Goal: Information Seeking & Learning: Learn about a topic

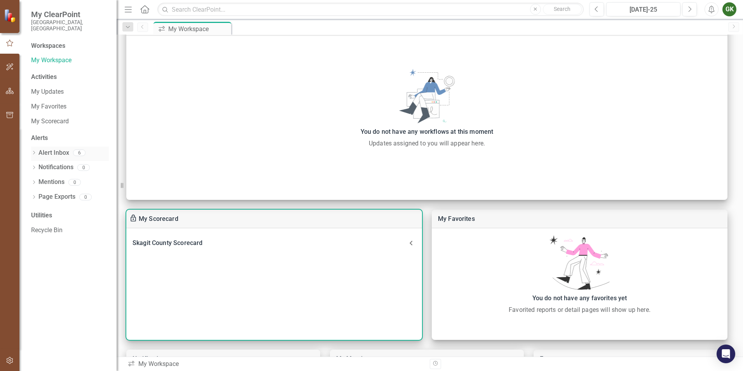
scroll to position [39, 0]
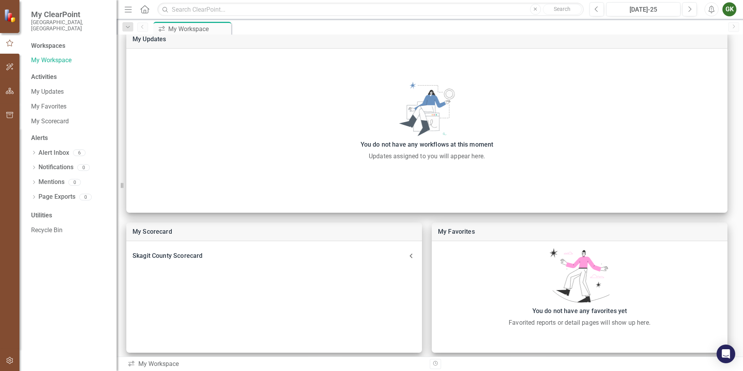
click at [49, 42] on div "Workspaces" at bounding box center [48, 46] width 34 height 9
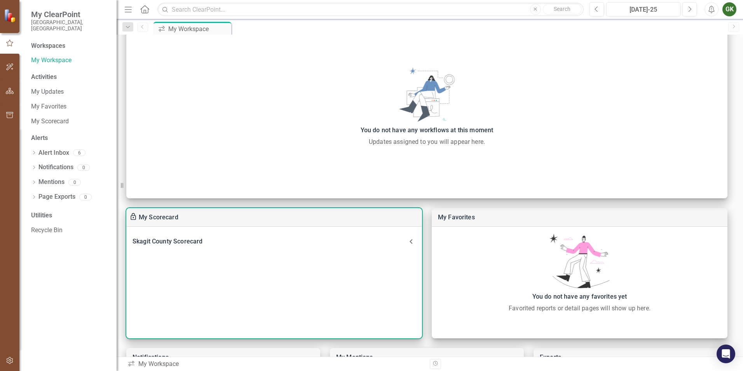
scroll to position [78, 0]
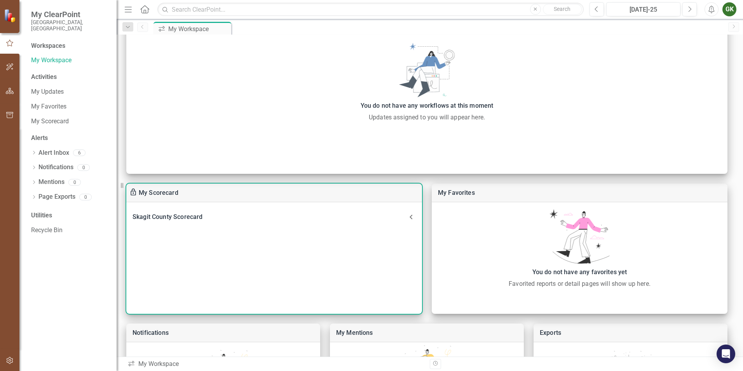
click at [167, 219] on div "Skagit County Scorecard" at bounding box center [269, 216] width 274 height 11
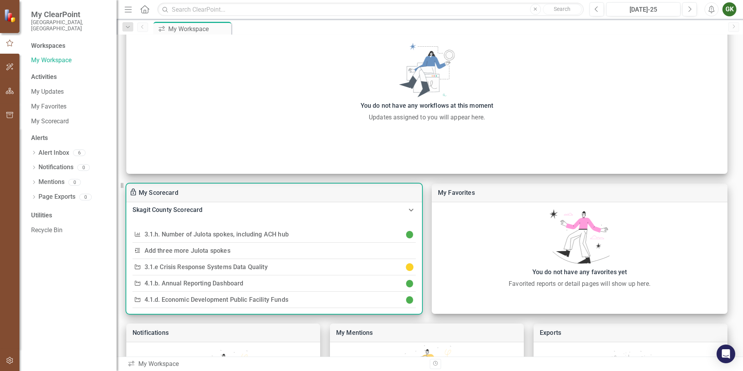
scroll to position [18, 0]
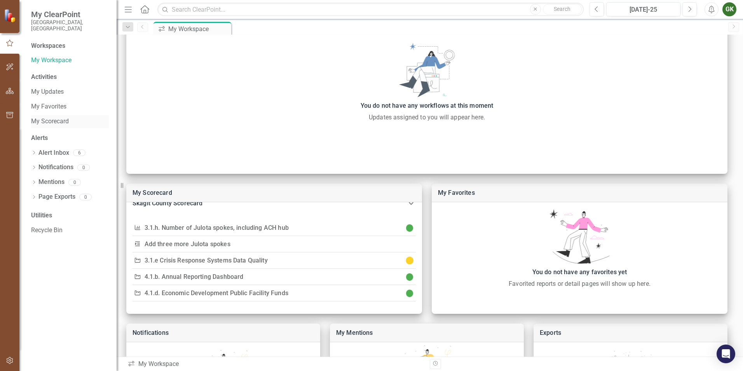
click at [45, 117] on link "My Scorecard" at bounding box center [70, 121] width 78 height 9
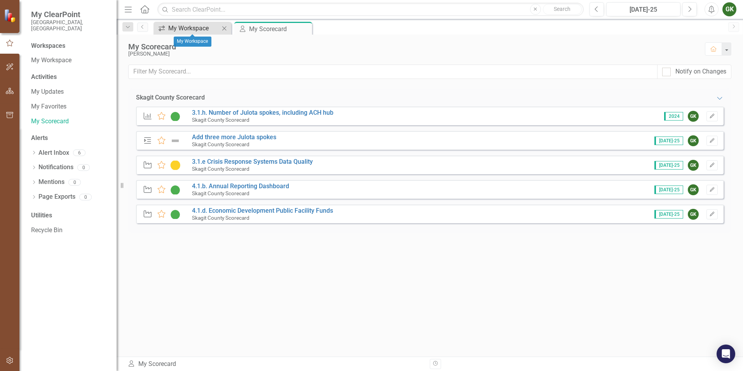
click at [190, 31] on div "My Workspace" at bounding box center [193, 28] width 51 height 10
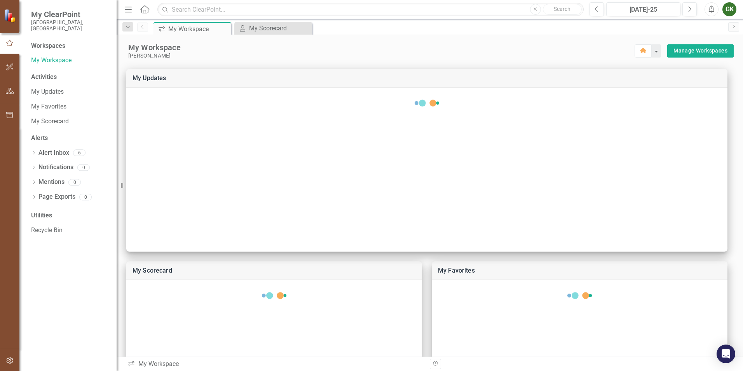
click at [10, 18] on img at bounding box center [11, 16] width 14 height 14
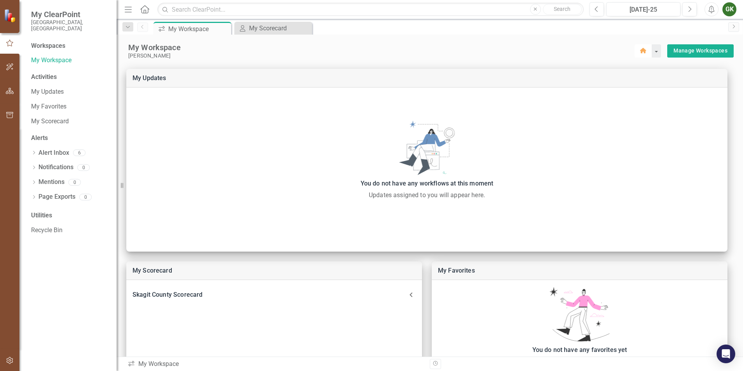
click at [640, 51] on icon "button" at bounding box center [643, 50] width 6 height 5
click at [55, 117] on link "My Scorecard" at bounding box center [70, 121] width 78 height 9
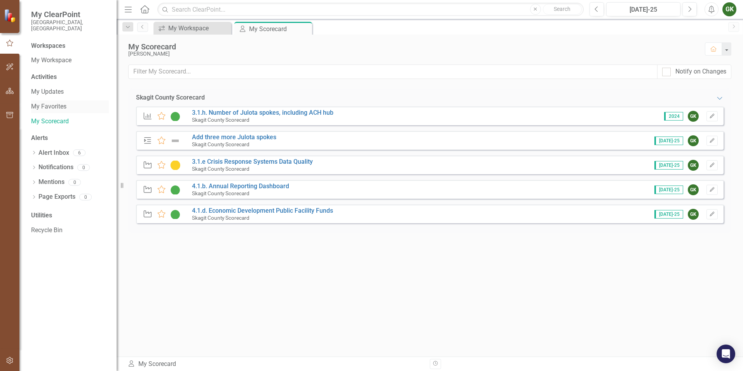
click at [52, 102] on link "My Favorites" at bounding box center [70, 106] width 78 height 9
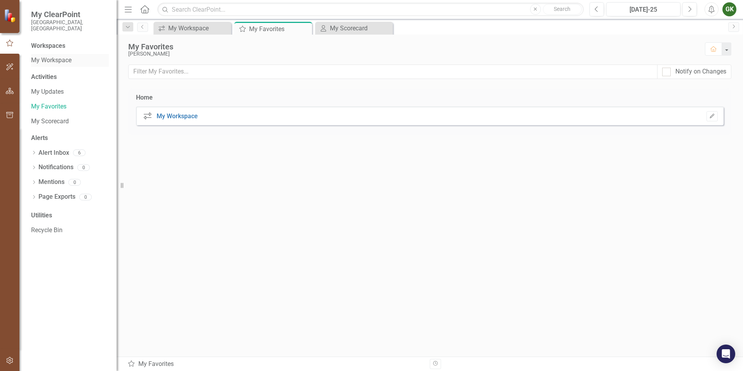
click at [51, 56] on link "My Workspace" at bounding box center [70, 60] width 78 height 9
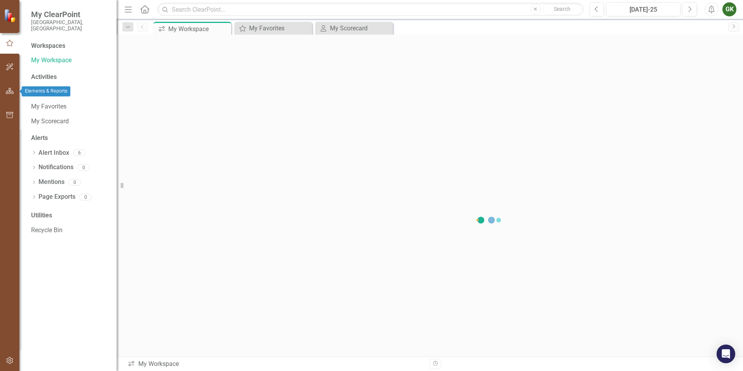
click at [10, 90] on icon "button" at bounding box center [10, 91] width 8 height 6
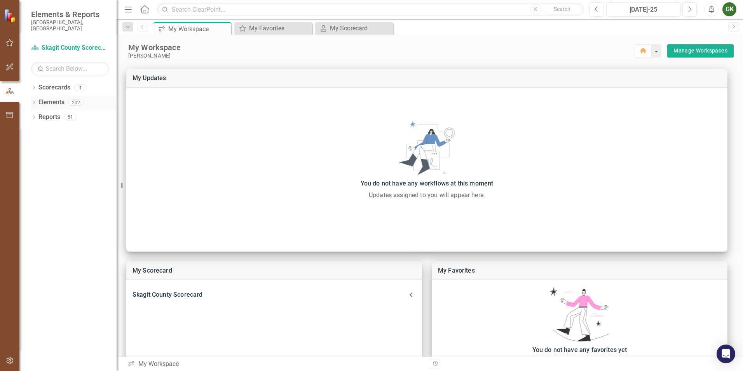
click at [54, 98] on link "Elements" at bounding box center [51, 102] width 26 height 9
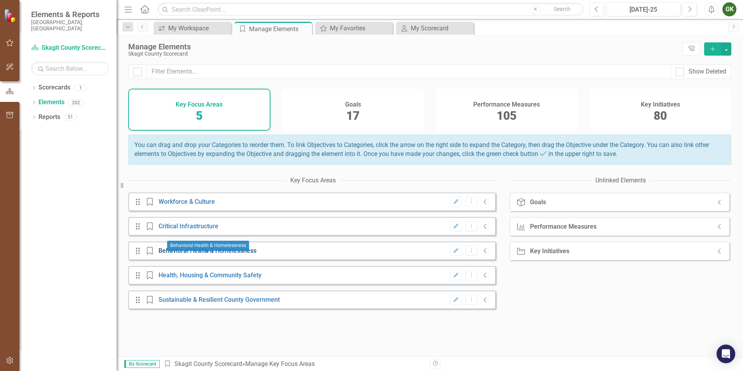
click at [195, 254] on link "Behavioral Health & Homelessness" at bounding box center [208, 250] width 98 height 7
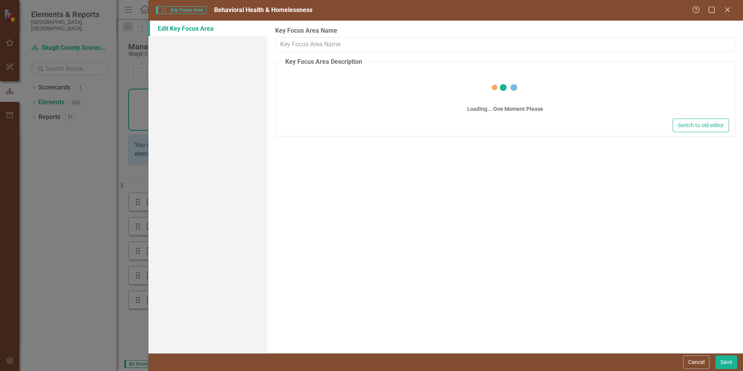
type input "Behavioral Health & Homelessness"
type textarea "<p>Includes the support and services for behavioral health and people experienc…"
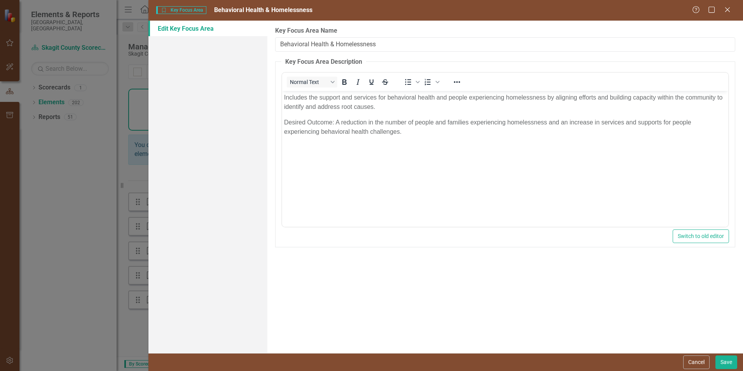
click at [123, 65] on div "Key Focus Area Key Focus Area Behavioral Health & Homelessness Help Maximize Cl…" at bounding box center [371, 185] width 743 height 371
click at [731, 12] on icon "Close" at bounding box center [727, 9] width 10 height 7
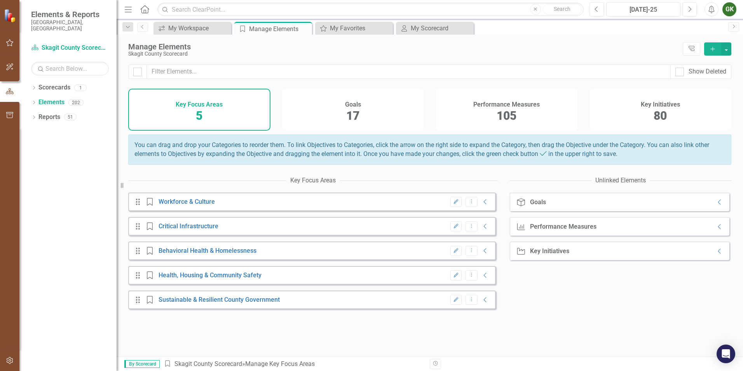
click at [542, 254] on div "Key Initiatives" at bounding box center [549, 250] width 39 height 7
click at [200, 7] on input "text" at bounding box center [370, 10] width 426 height 14
type input "shelter"
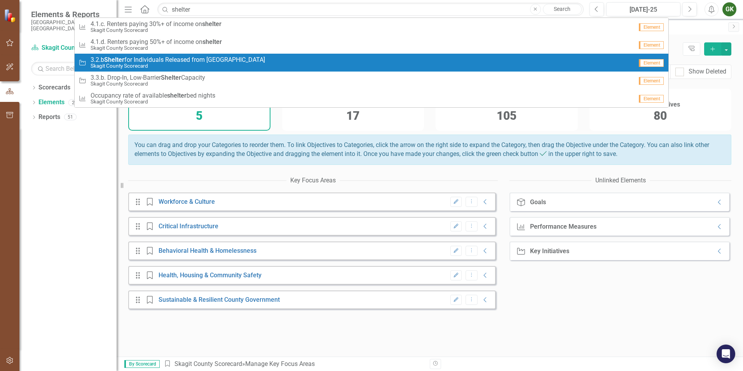
click at [173, 63] on small "Skagit County Scorecard" at bounding box center [178, 66] width 174 height 6
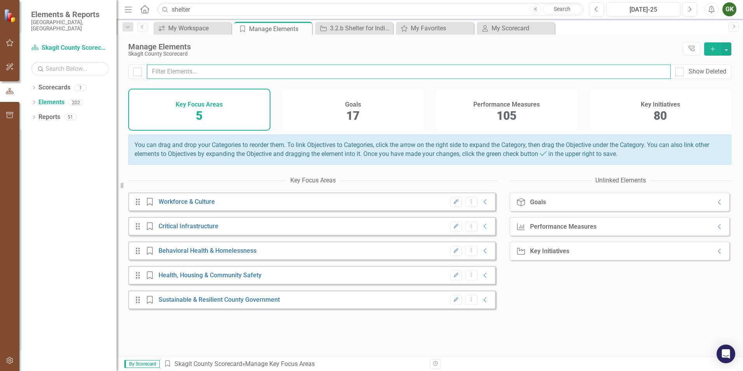
click at [199, 71] on input "text" at bounding box center [409, 71] width 524 height 14
type input "housing"
click at [465, 197] on button "Dropdown Menu" at bounding box center [471, 202] width 12 height 10
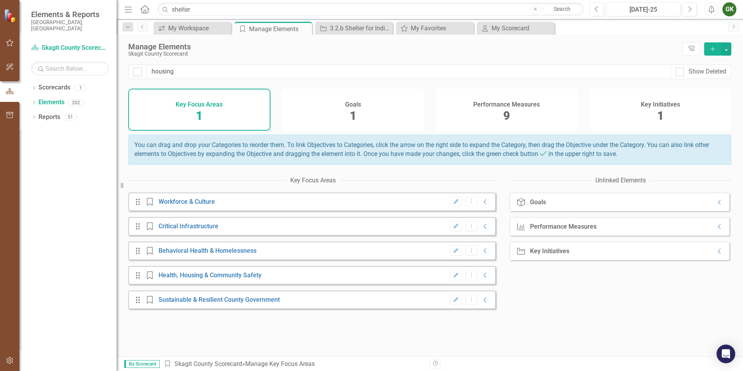
click at [550, 254] on div "Key Initiatives" at bounding box center [549, 250] width 39 height 7
click at [193, 7] on input "shelter" at bounding box center [370, 10] width 426 height 14
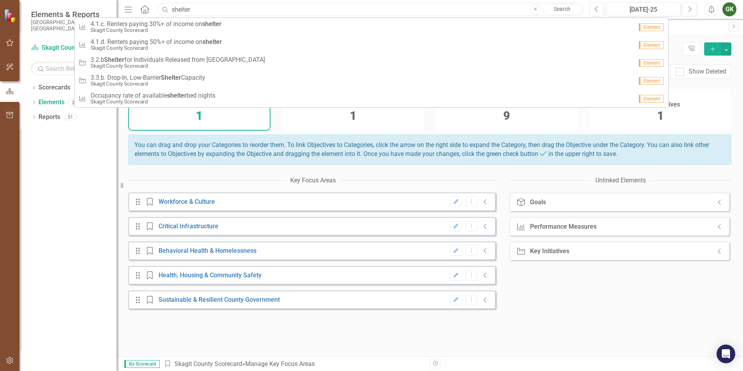
drag, startPoint x: 210, startPoint y: 9, endPoint x: 145, endPoint y: 7, distance: 64.9
click at [145, 8] on div "Menu Home Search shelter Close Search Performance Measure 4.1.c. Renters paying…" at bounding box center [351, 9] width 459 height 15
click at [145, 7] on icon "Home" at bounding box center [144, 9] width 10 height 8
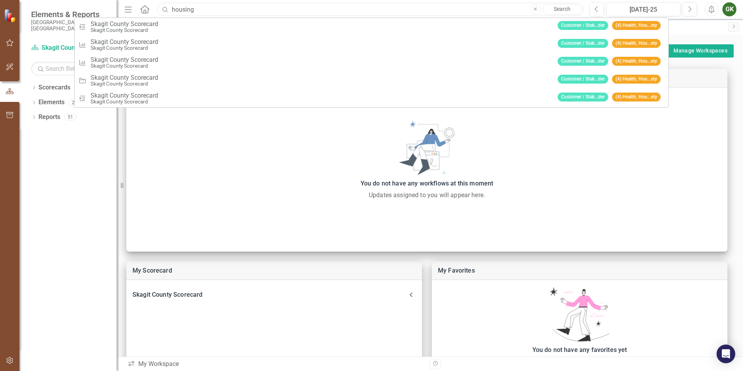
type input "housing"
click at [530, 4] on button "Close" at bounding box center [535, 9] width 11 height 11
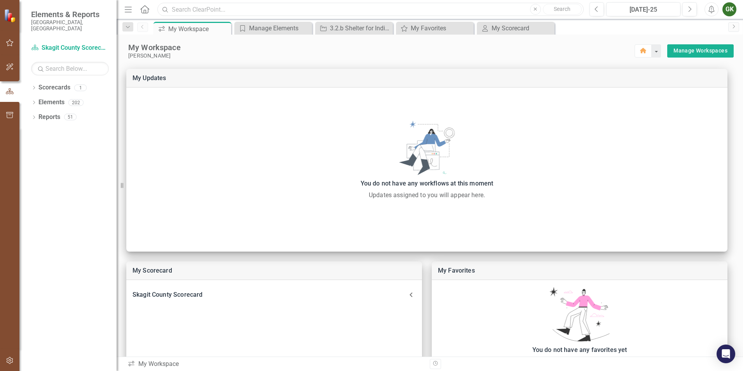
click at [205, 12] on input "text" at bounding box center [370, 10] width 426 height 14
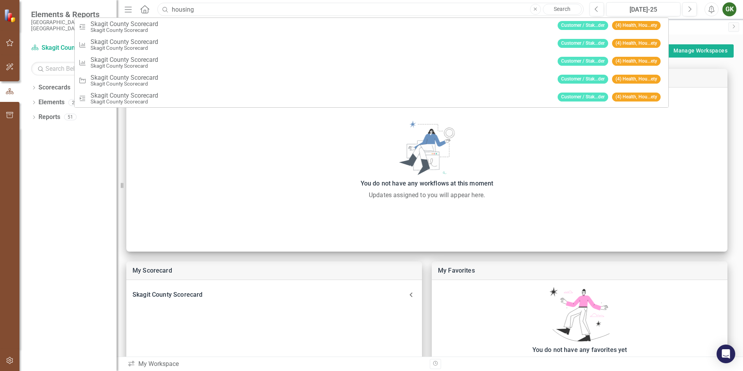
type input "housing"
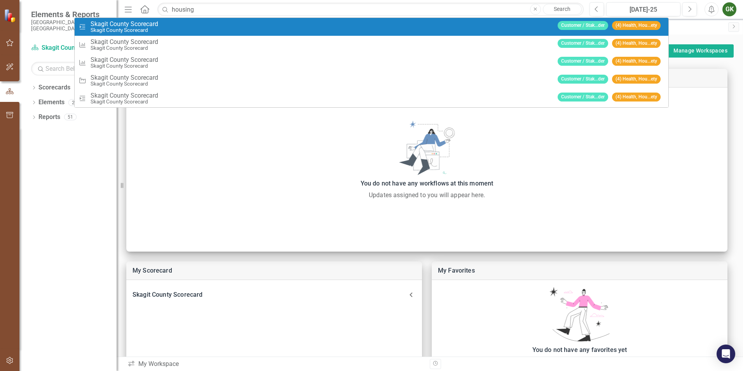
click at [136, 28] on small "Skagit County Scorecard" at bounding box center [125, 30] width 68 height 6
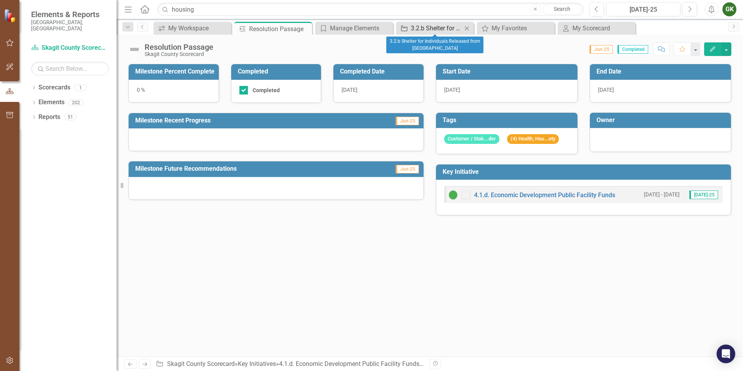
click at [422, 30] on div "3.2.b Shelter for Individuals Released from [GEOGRAPHIC_DATA]" at bounding box center [436, 28] width 51 height 10
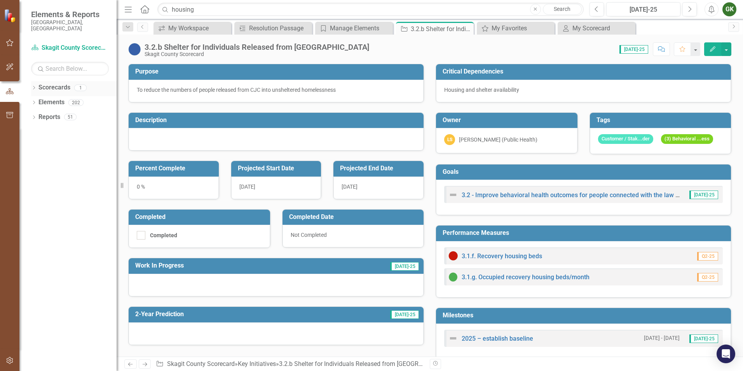
click at [59, 84] on link "Scorecards" at bounding box center [54, 87] width 32 height 9
click at [49, 98] on link "Elements" at bounding box center [51, 102] width 26 height 9
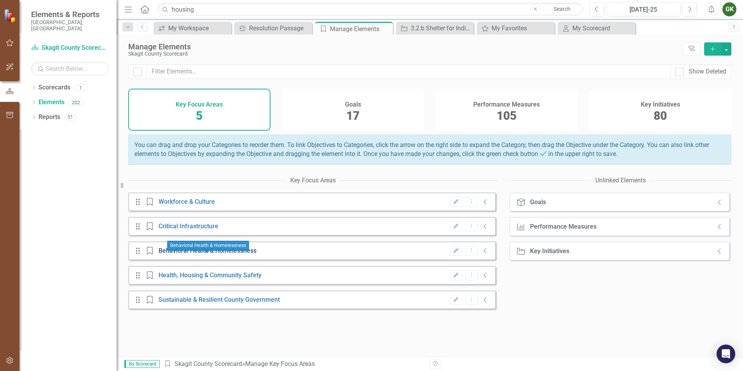
click at [208, 254] on link "Behavioral Health & Homelessness" at bounding box center [208, 250] width 98 height 7
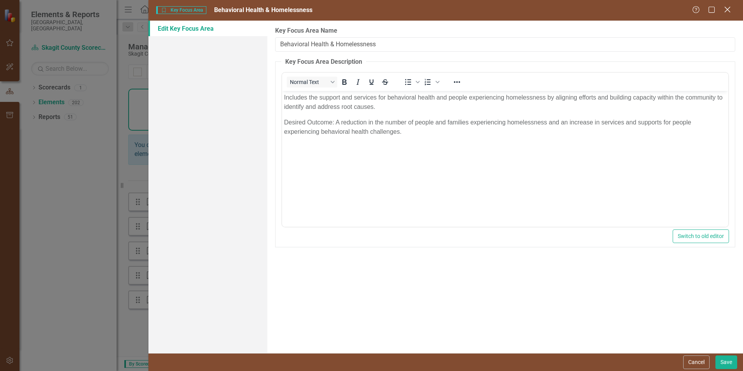
click at [731, 9] on icon "Close" at bounding box center [727, 9] width 10 height 7
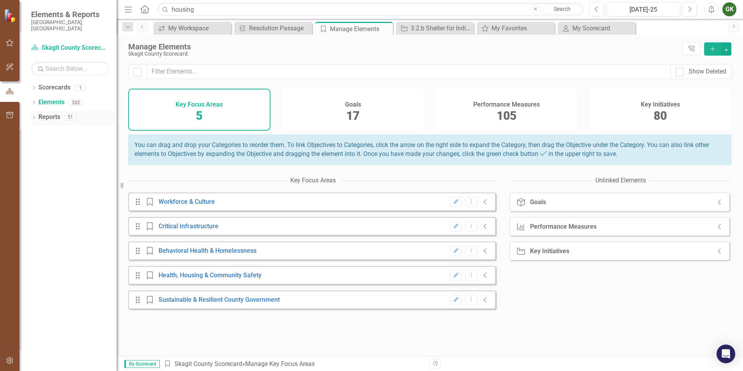
click at [45, 113] on link "Reports" at bounding box center [49, 117] width 22 height 9
click at [50, 113] on link "Reports" at bounding box center [49, 117] width 22 height 9
click at [62, 44] on link "Scorecard Skagit County Scorecard" at bounding box center [70, 48] width 78 height 9
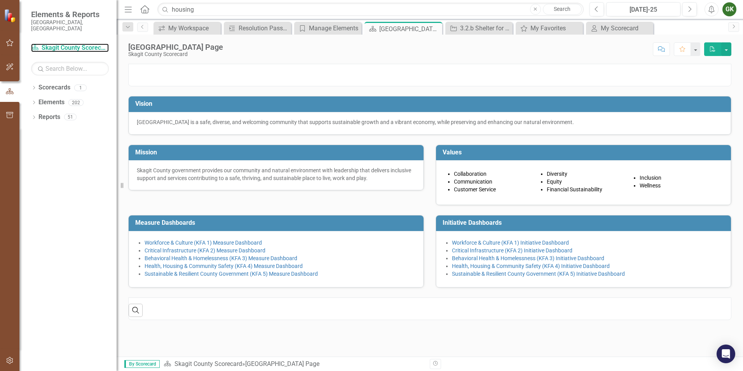
scroll to position [37, 0]
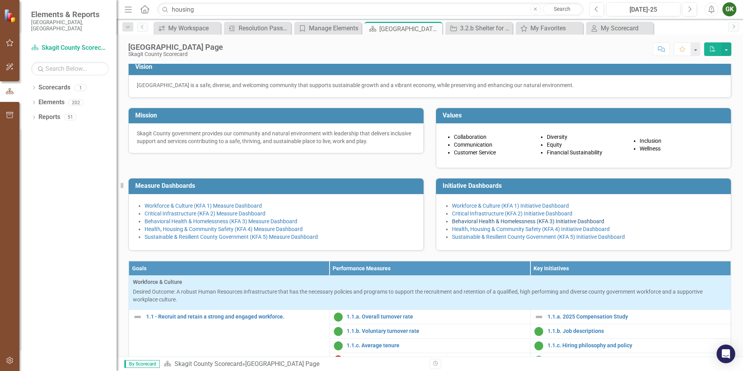
click at [469, 224] on link "Behavioral Health & Homelessness (KFA 3) Initiative Dashboard" at bounding box center [528, 221] width 152 height 6
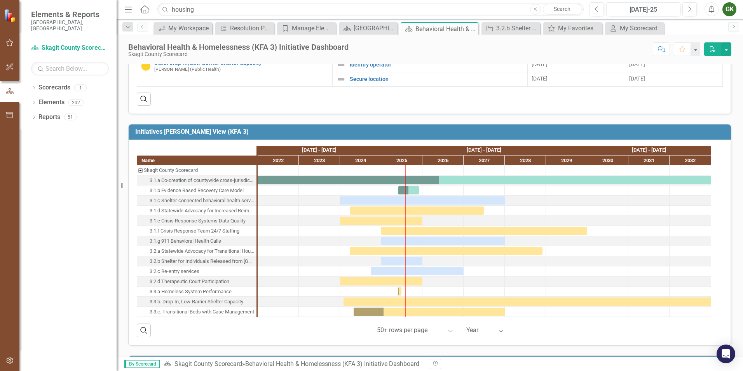
scroll to position [350, 0]
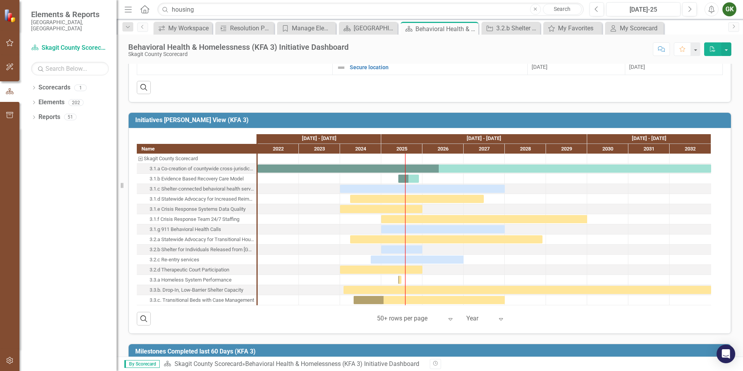
click at [223, 300] on div "3.3.c. Transitional Beds with Case Management" at bounding box center [202, 300] width 105 height 10
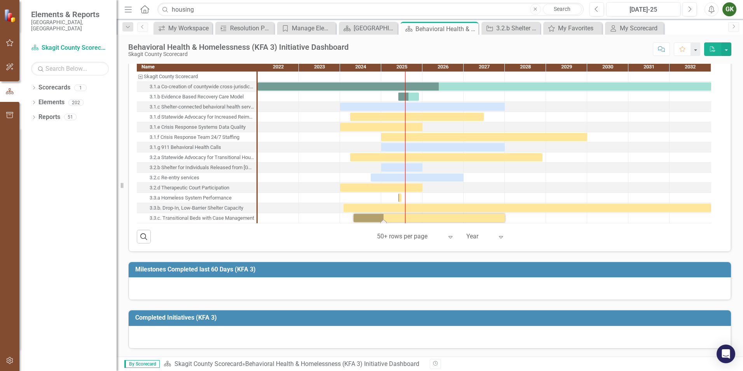
scroll to position [0, 0]
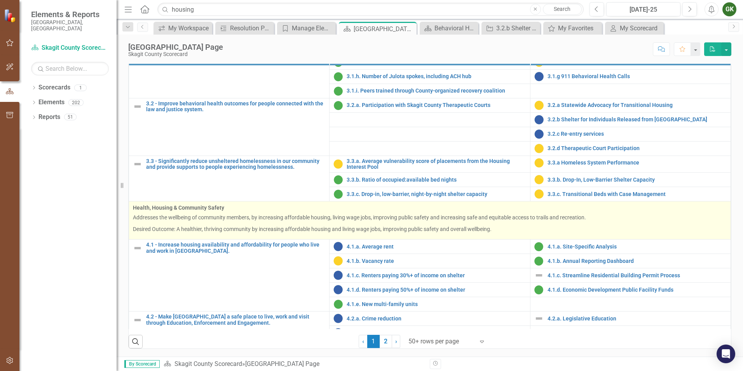
scroll to position [505, 0]
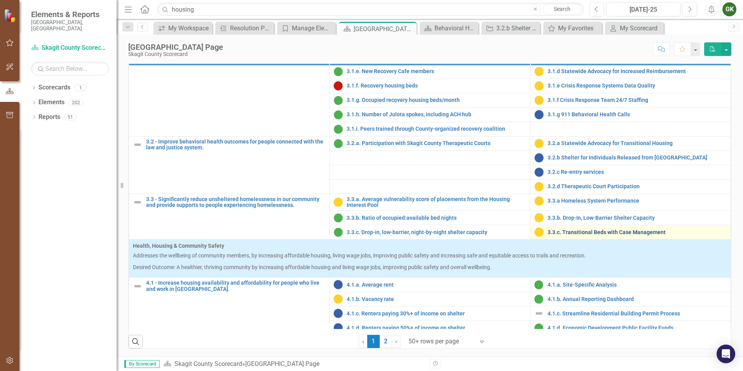
click at [568, 233] on link "3.3.c. Transitional Beds with Case Management" at bounding box center [636, 232] width 179 height 6
